Goal: Navigation & Orientation: Find specific page/section

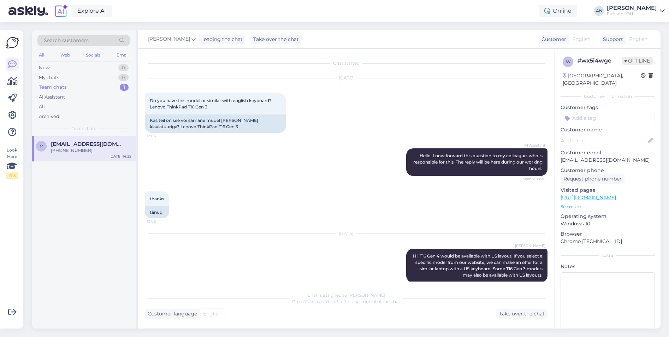
scroll to position [539, 0]
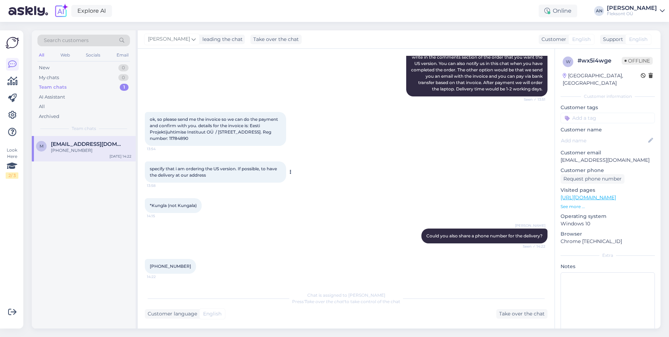
click at [164, 168] on span "specify that i am ordering the US version. If possible, to have the delivery at…" at bounding box center [214, 172] width 128 height 12
click at [209, 39] on div "leading the chat" at bounding box center [221, 39] width 43 height 7
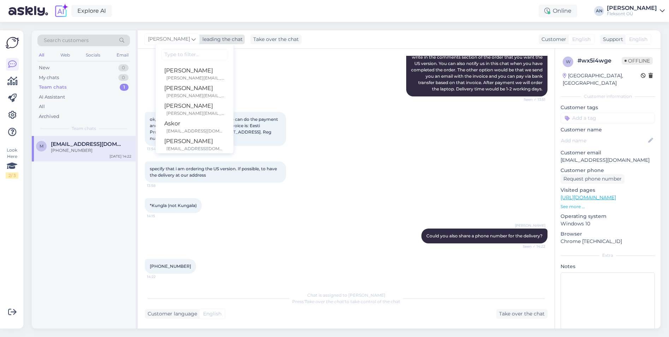
click at [170, 38] on span "[PERSON_NAME]" at bounding box center [169, 39] width 42 height 8
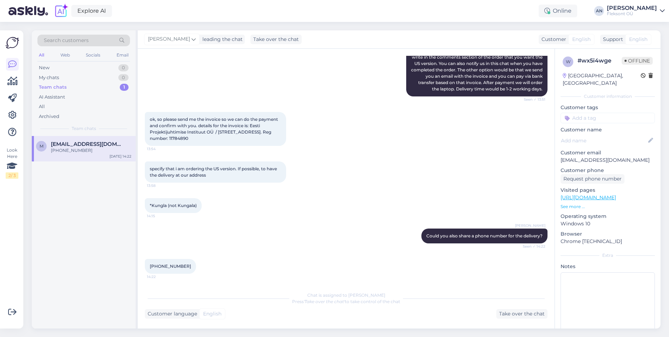
click at [67, 88] on div "Team chats 1" at bounding box center [83, 87] width 93 height 10
click at [67, 154] on div "m [EMAIL_ADDRESS][DOMAIN_NAME] +37256943233 [DATE] 14:22" at bounding box center [84, 148] width 104 height 25
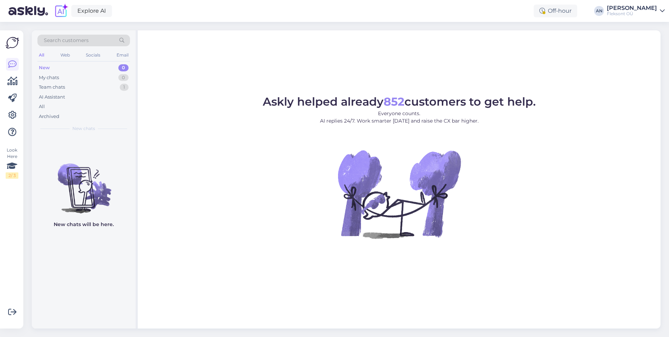
click at [655, 12] on div "Fleksont OÜ" at bounding box center [632, 14] width 50 height 6
click at [613, 59] on div "Log out" at bounding box center [621, 60] width 87 height 13
